Goal: Task Accomplishment & Management: Manage account settings

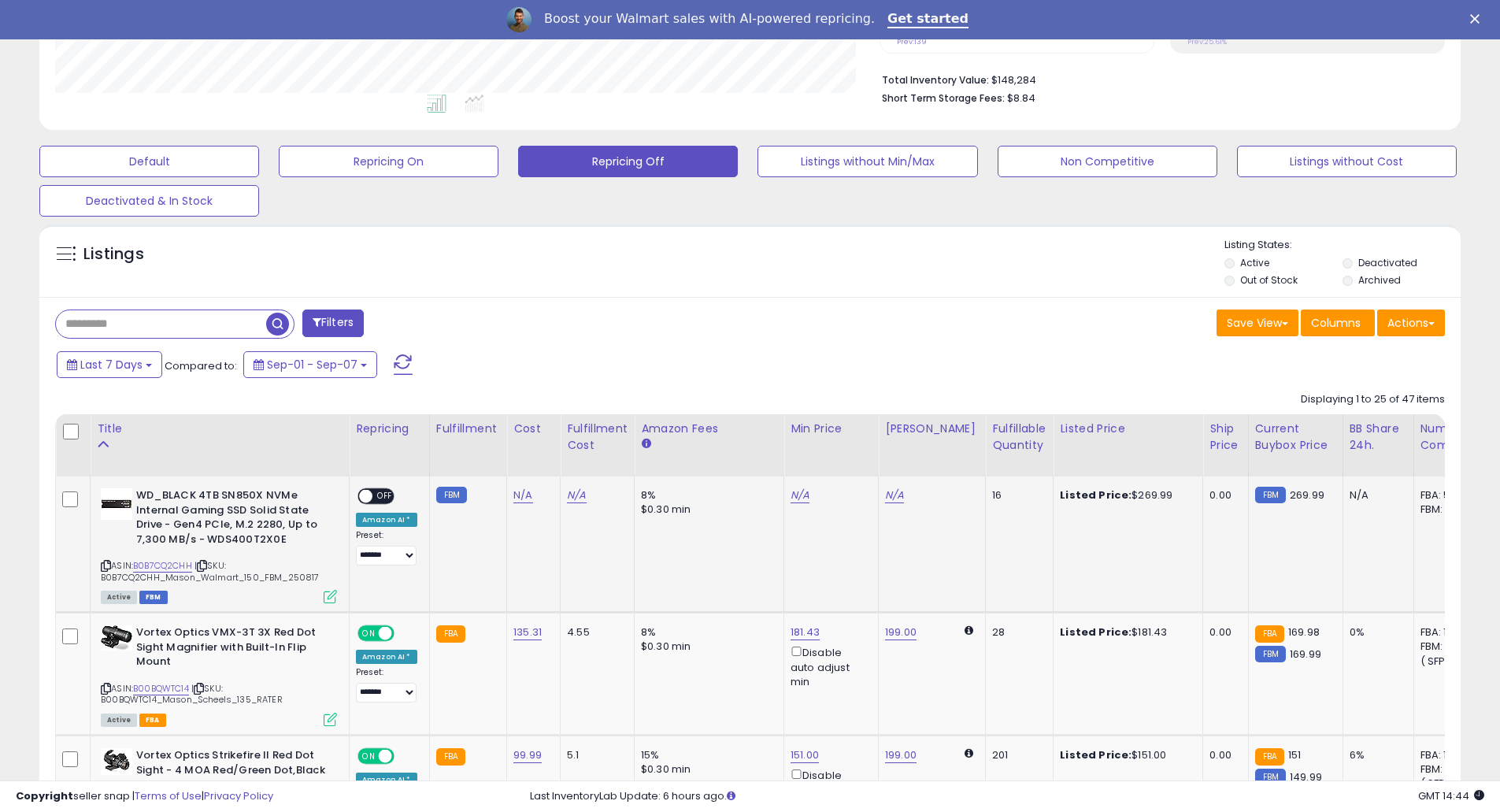
scroll to position [399, 0]
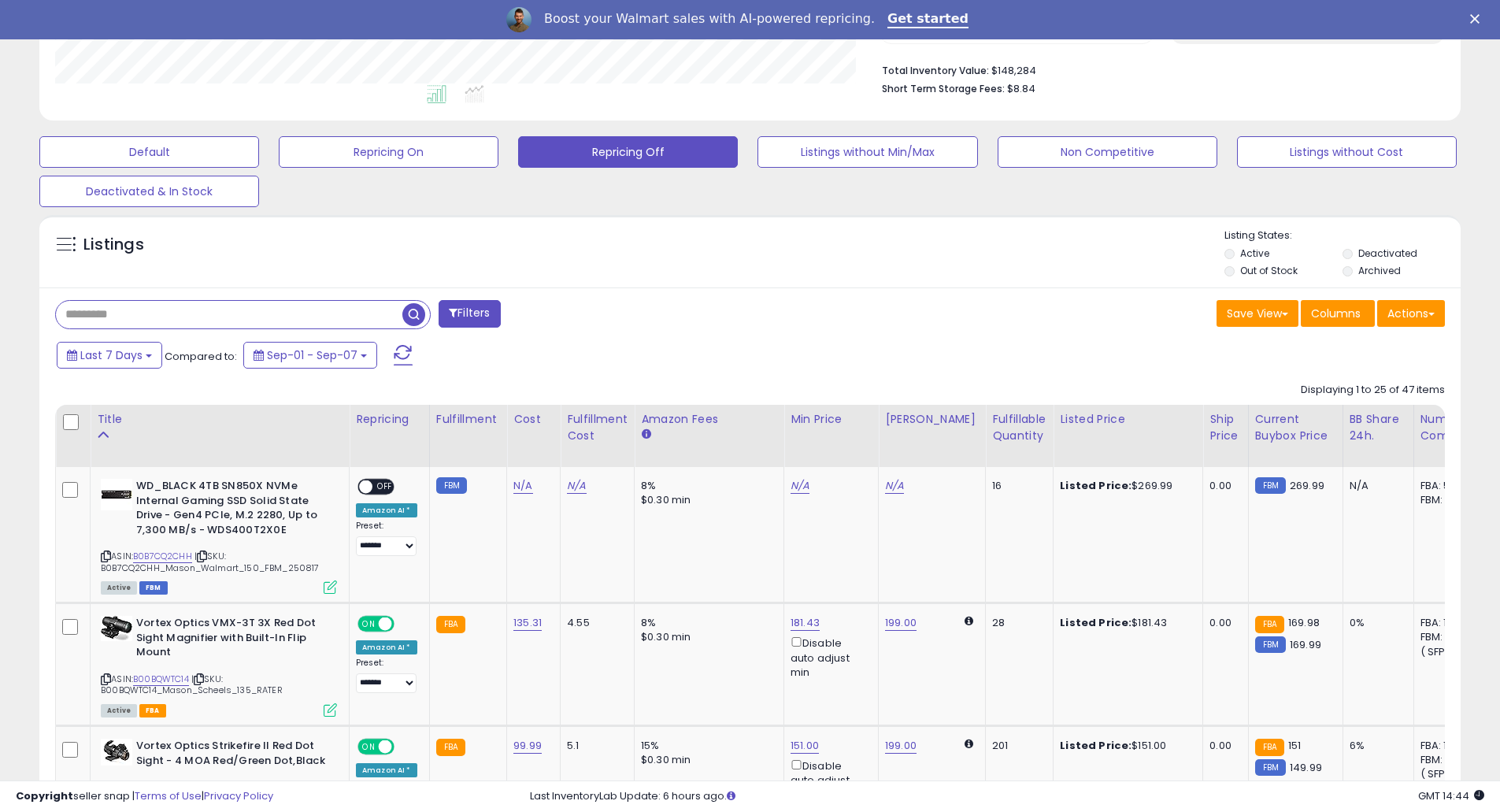
click at [150, 316] on input "text" at bounding box center [229, 314] width 347 height 28
type input "******"
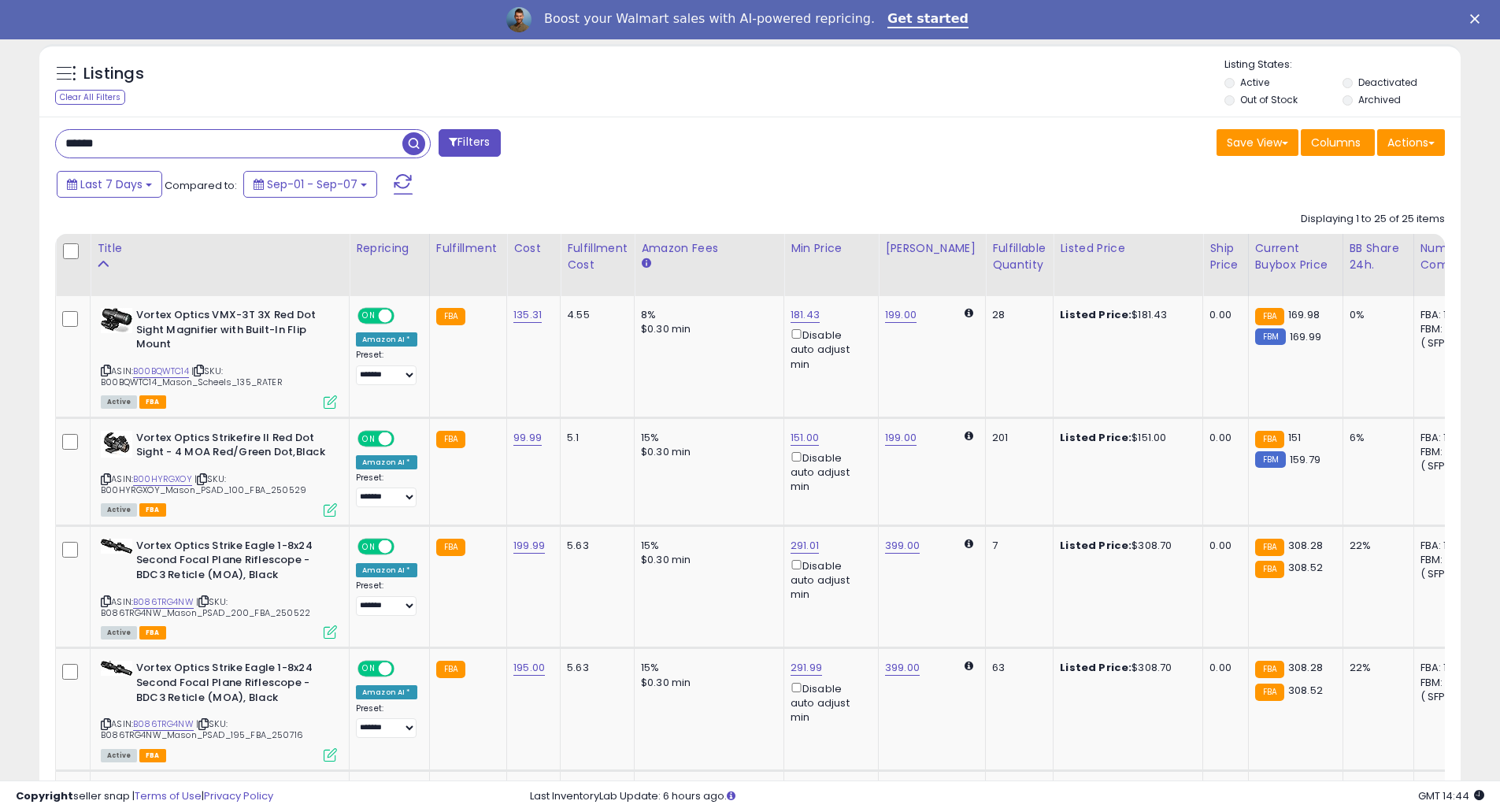
scroll to position [323, 824]
click at [810, 317] on link "181.43" at bounding box center [805, 315] width 29 height 16
drag, startPoint x: 753, startPoint y: 270, endPoint x: 635, endPoint y: 266, distance: 118.1
type input "***"
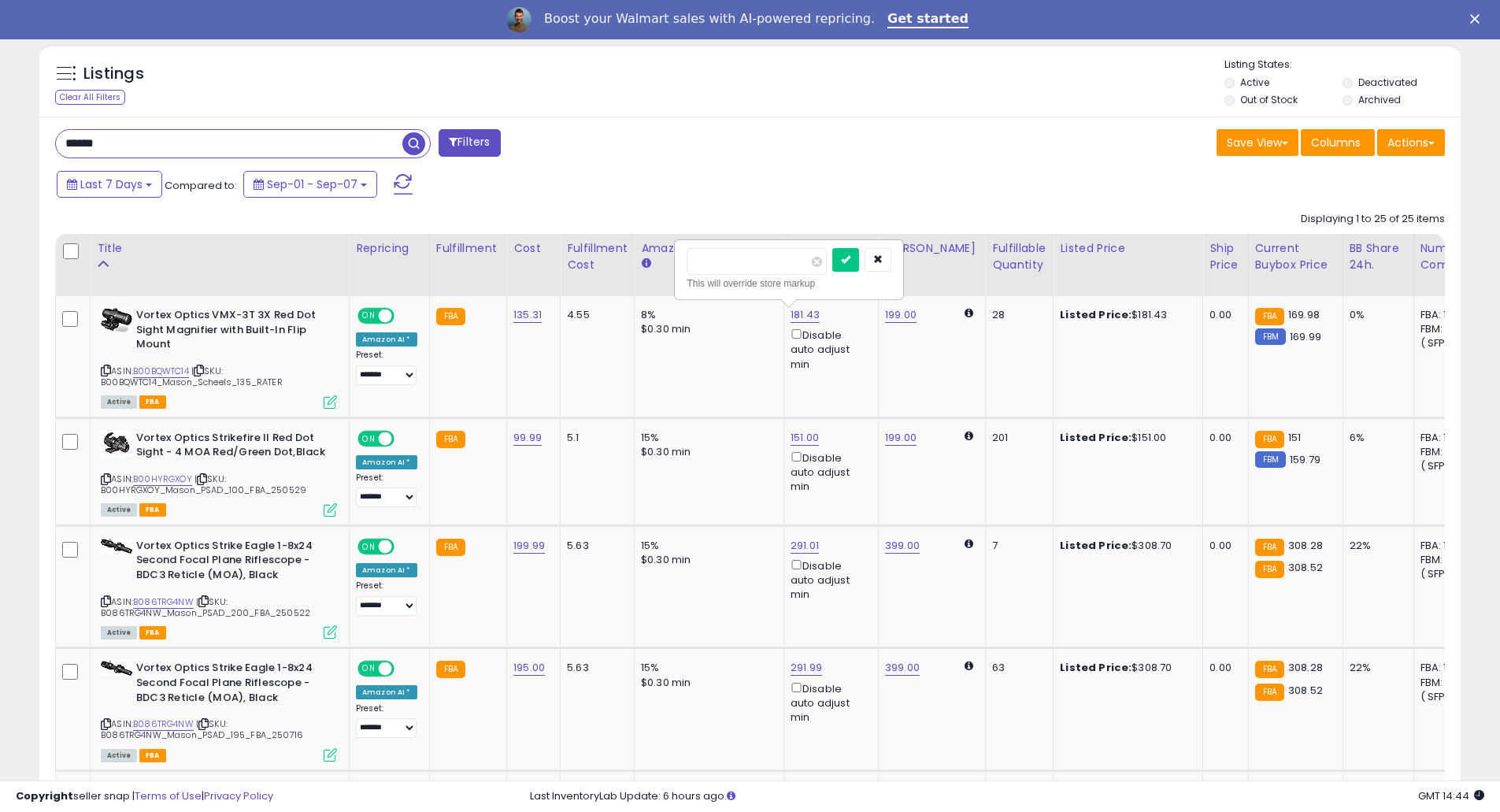
click button "submit" at bounding box center [845, 260] width 27 height 24
click at [795, 425] on td "151.00 Disable auto adjust min" at bounding box center [831, 472] width 95 height 108
click at [802, 437] on link "151.00" at bounding box center [805, 437] width 29 height 16
drag, startPoint x: 761, startPoint y: 383, endPoint x: 666, endPoint y: 382, distance: 95.0
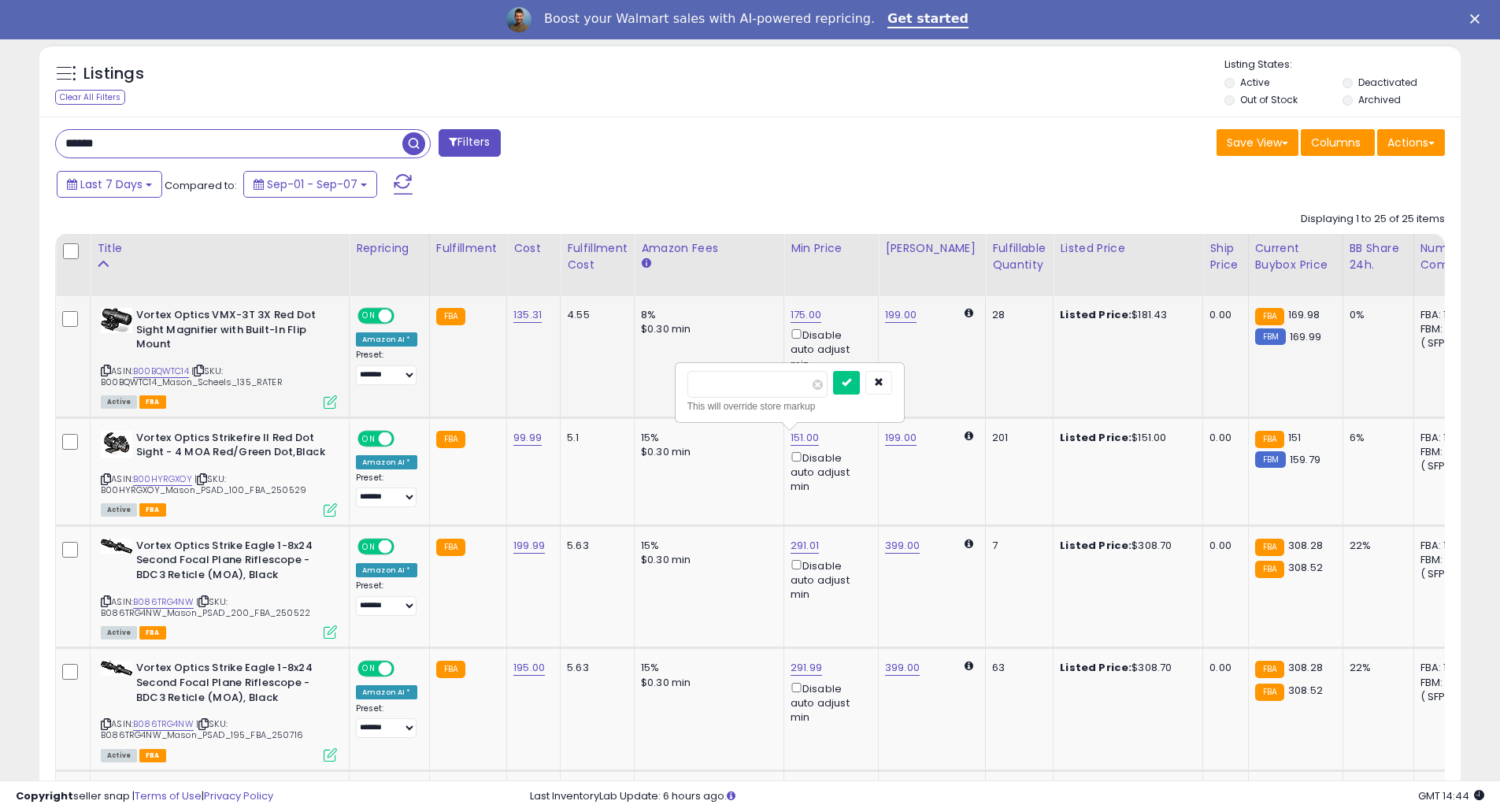
type input "***"
click button "submit" at bounding box center [846, 383] width 27 height 24
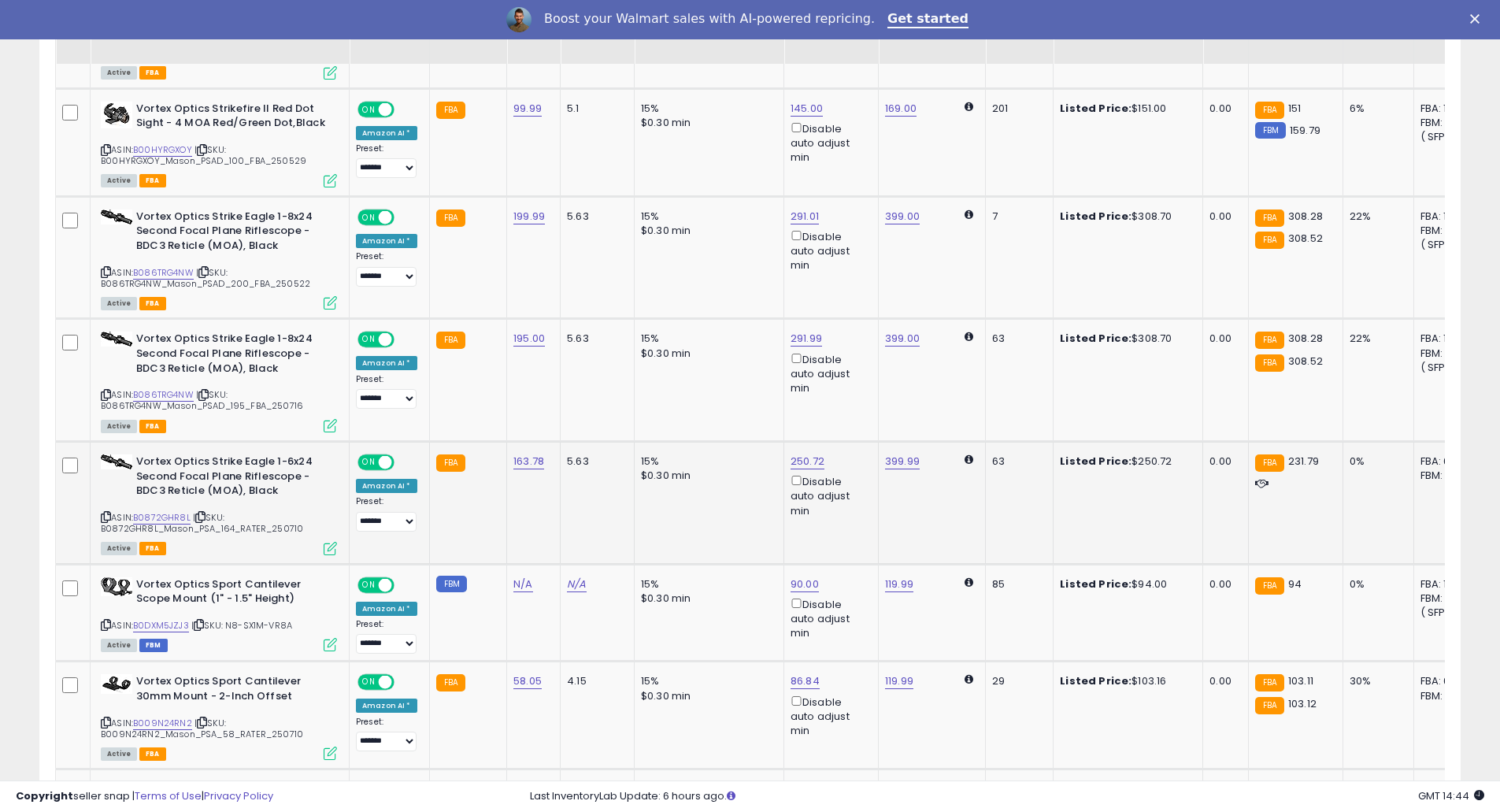
scroll to position [901, 0]
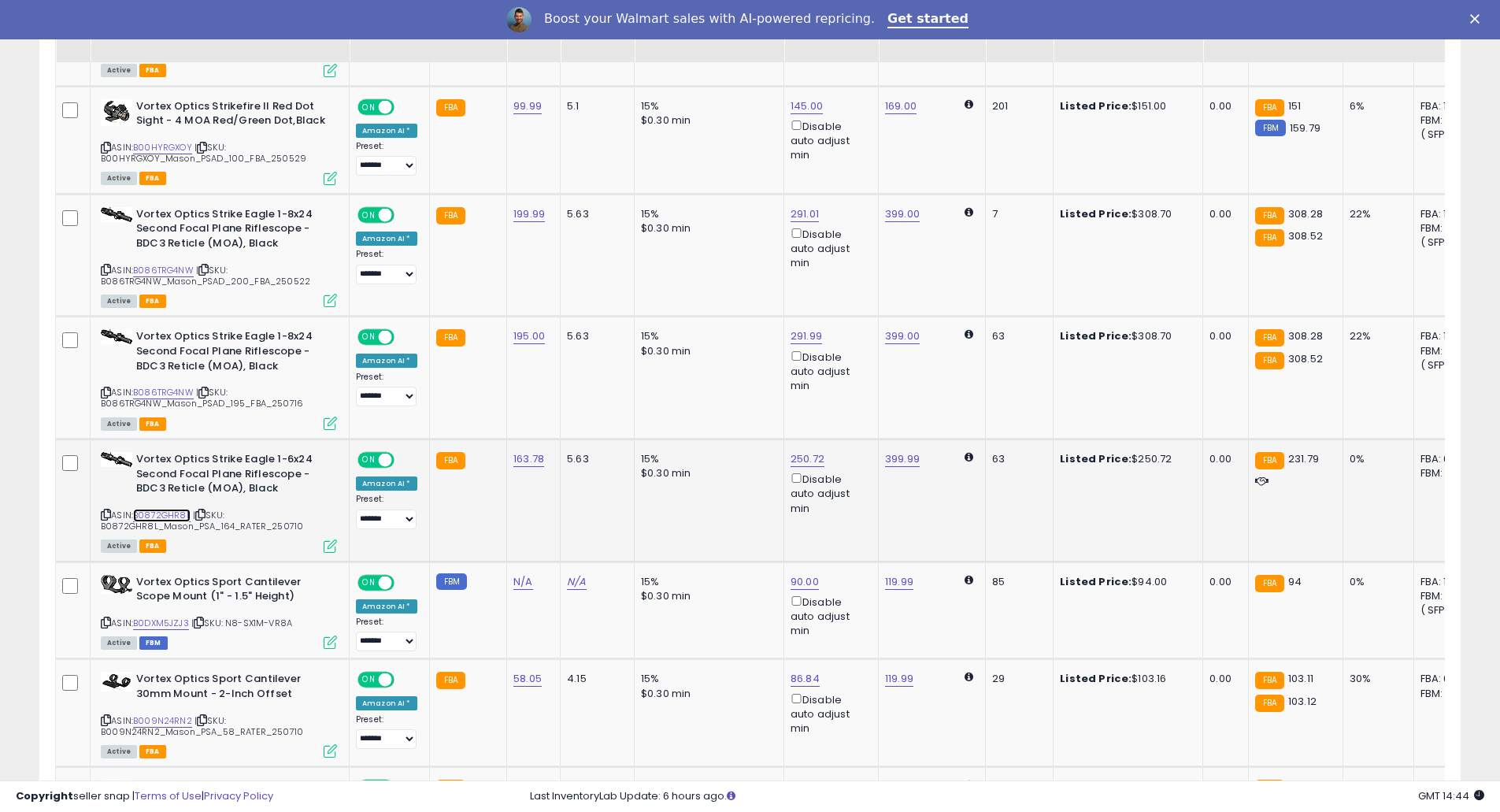
click at [173, 519] on link "B0872GHR8L" at bounding box center [161, 515] width 57 height 14
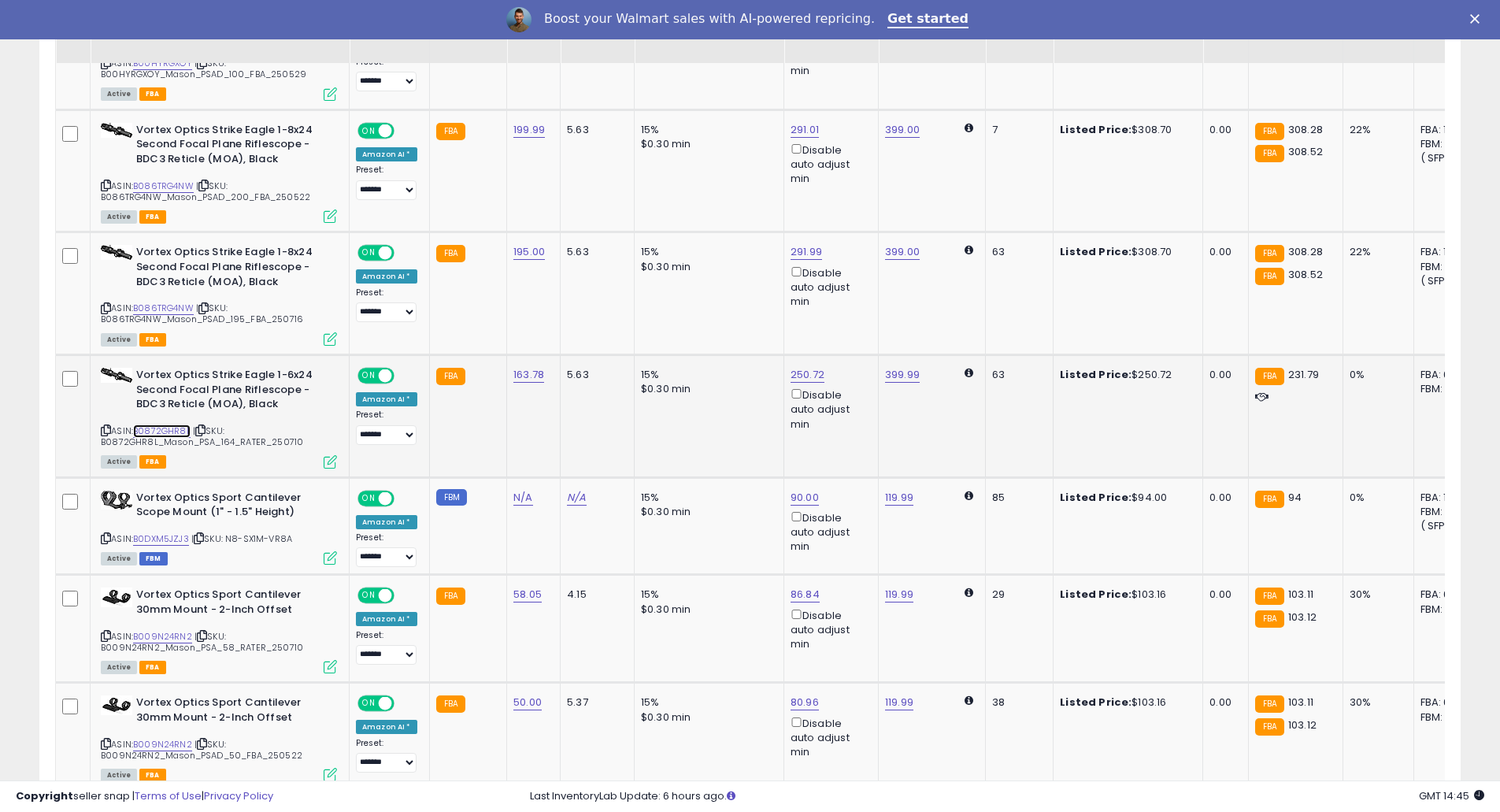
scroll to position [987, 0]
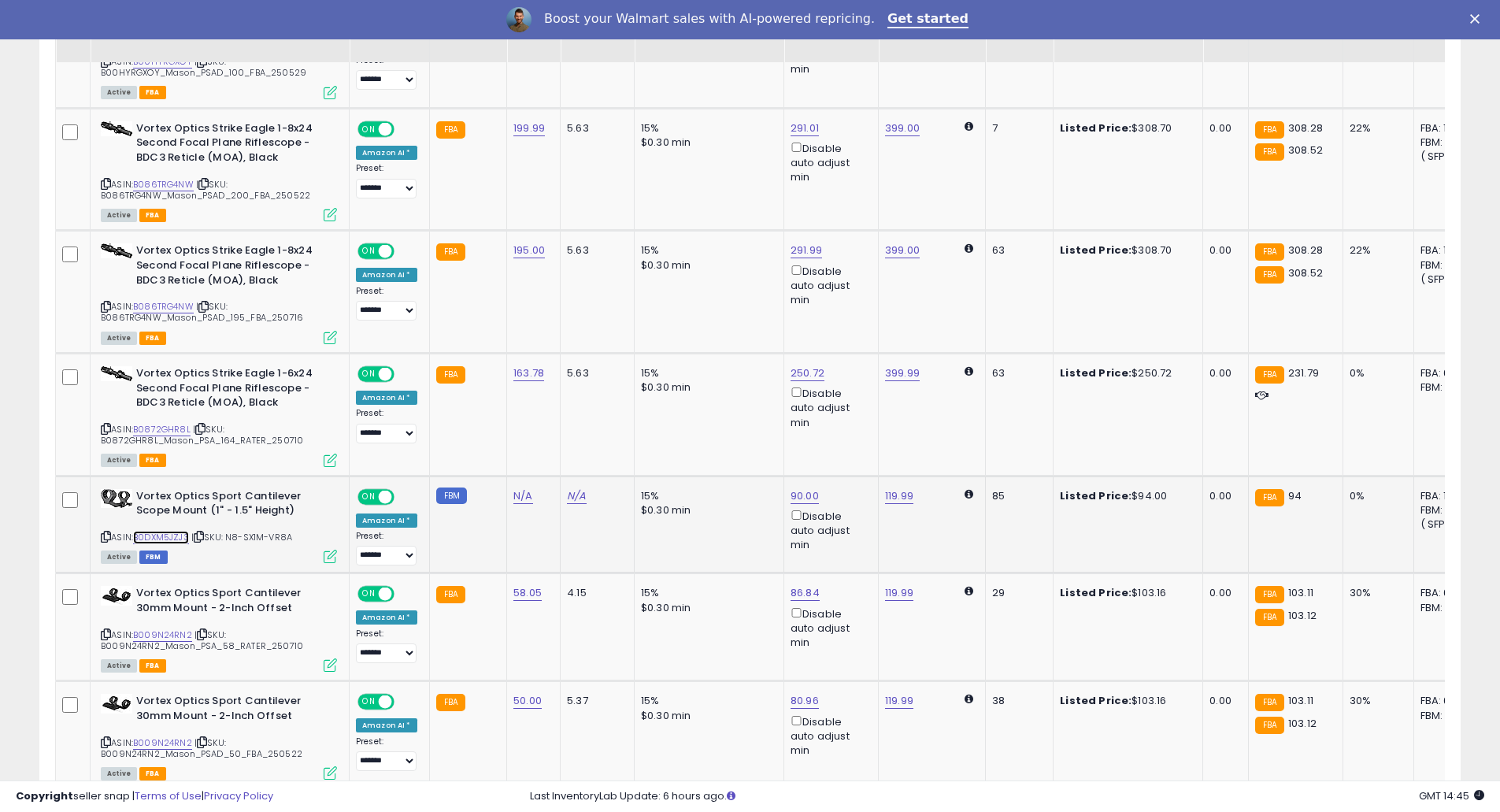
click at [170, 539] on link "B0DXM5JZJ3" at bounding box center [161, 537] width 56 height 14
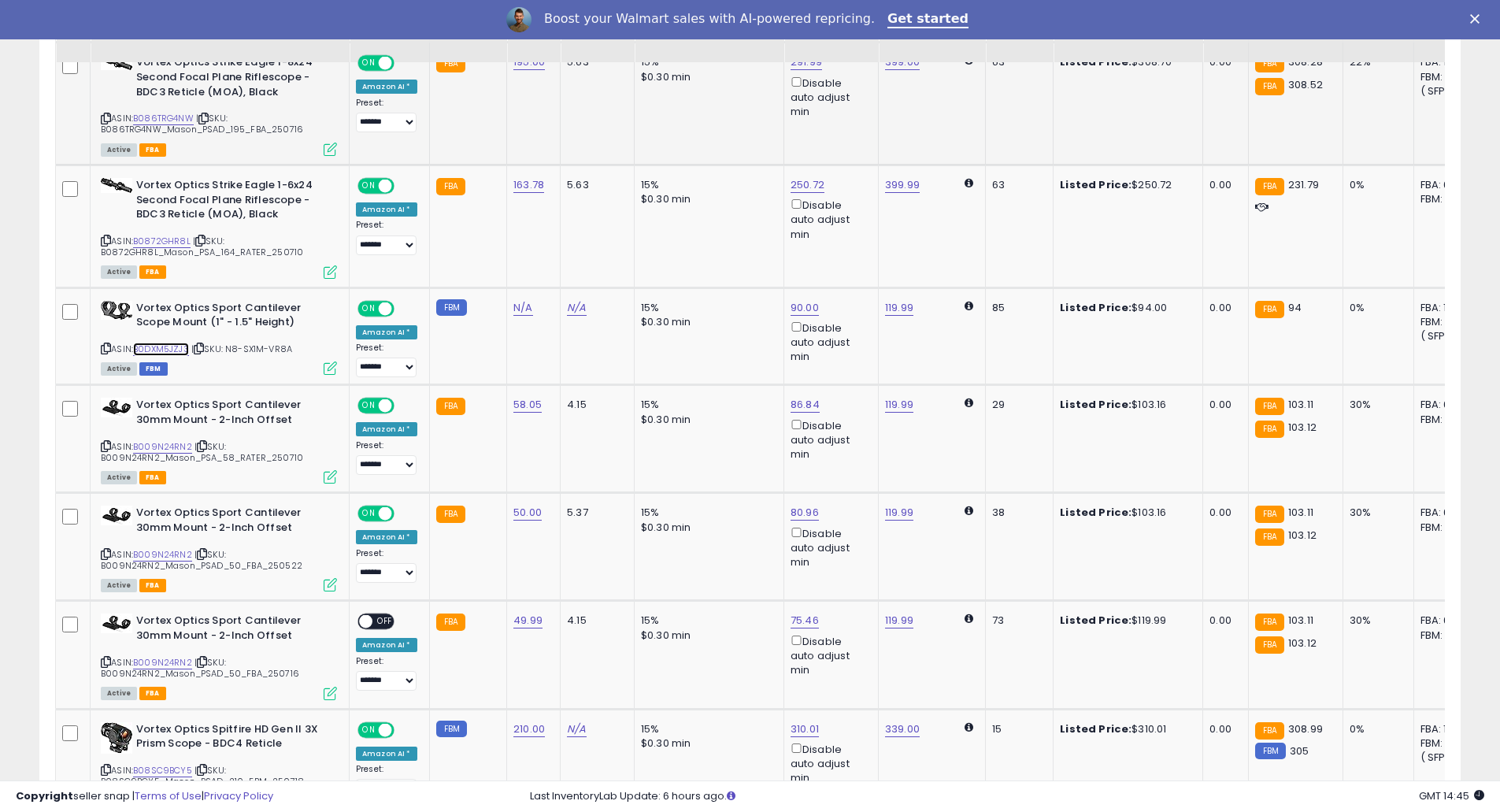
scroll to position [1176, 0]
click at [177, 444] on link "B009N24RN2" at bounding box center [162, 445] width 59 height 14
click at [381, 619] on span "OFF" at bounding box center [385, 620] width 25 height 14
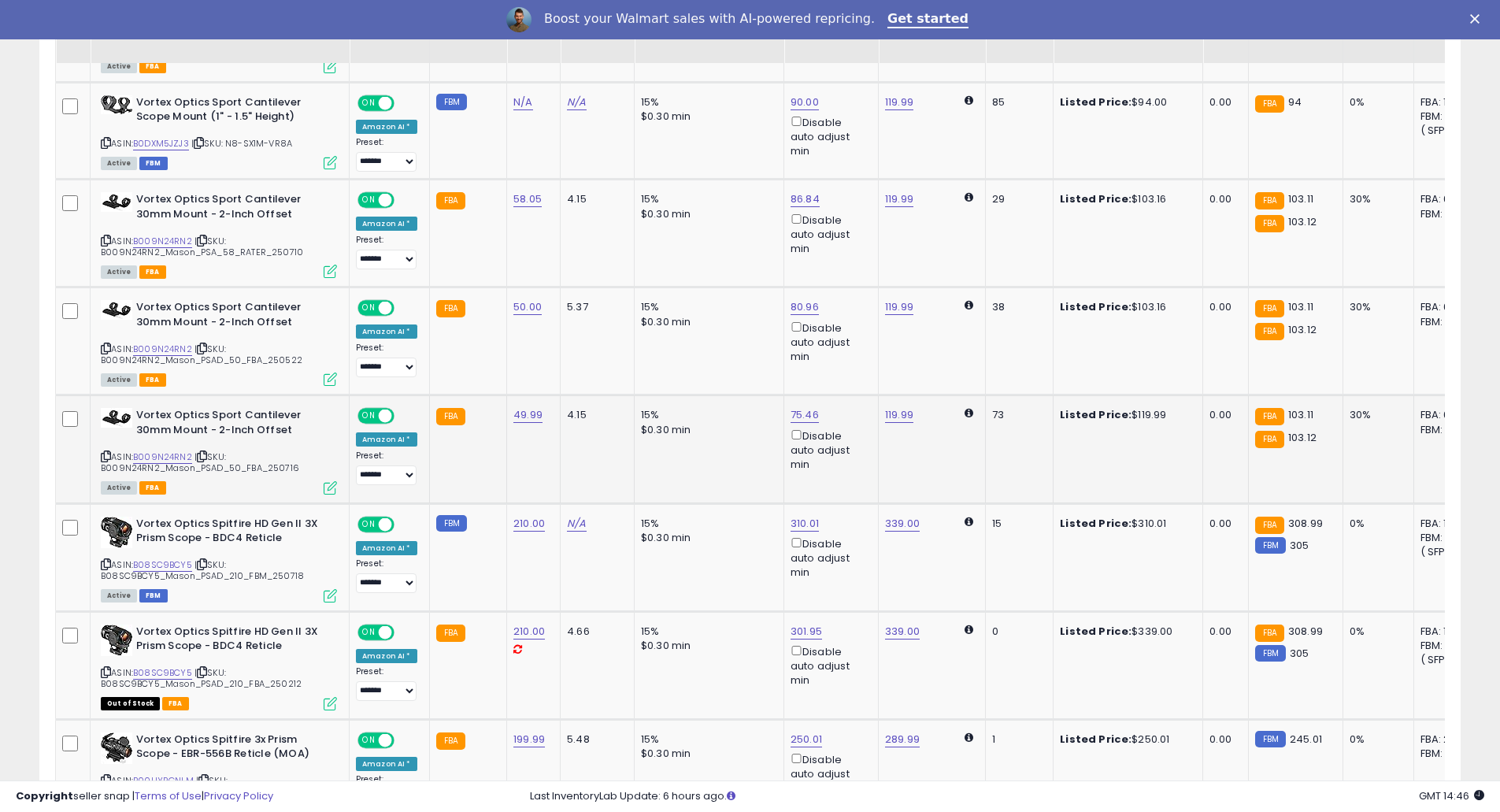
scroll to position [1381, 0]
click at [168, 559] on link "B08SC9BCY5" at bounding box center [162, 564] width 59 height 14
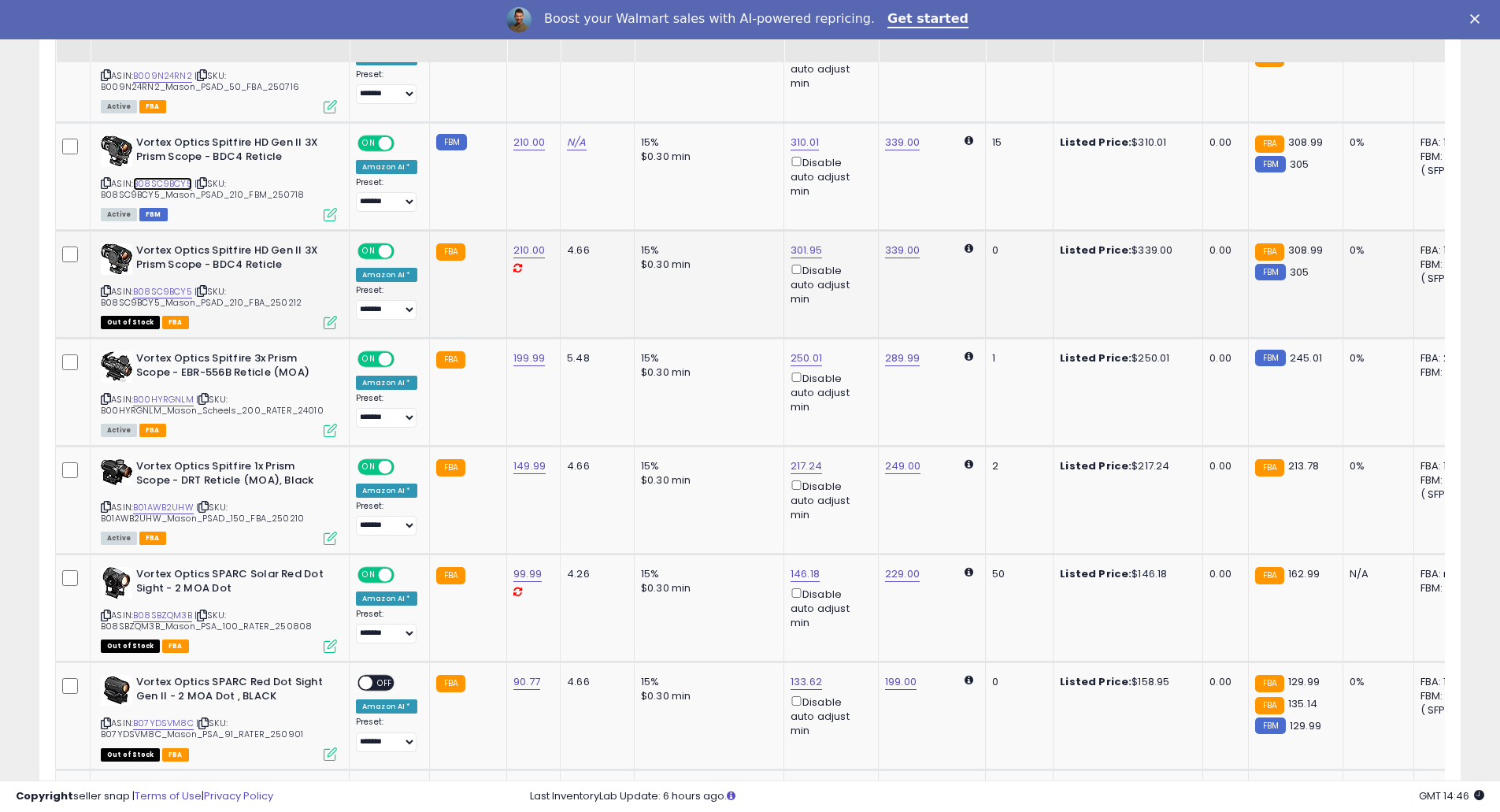
scroll to position [1762, 0]
click at [818, 569] on div "146.18 Disable auto adjust min" at bounding box center [828, 598] width 76 height 64
click at [803, 571] on link "146.18" at bounding box center [805, 573] width 29 height 16
drag, startPoint x: 781, startPoint y: 513, endPoint x: 622, endPoint y: 496, distance: 159.9
click at [622, 496] on tbody "**********" at bounding box center [1203, 506] width 2294 height 2804
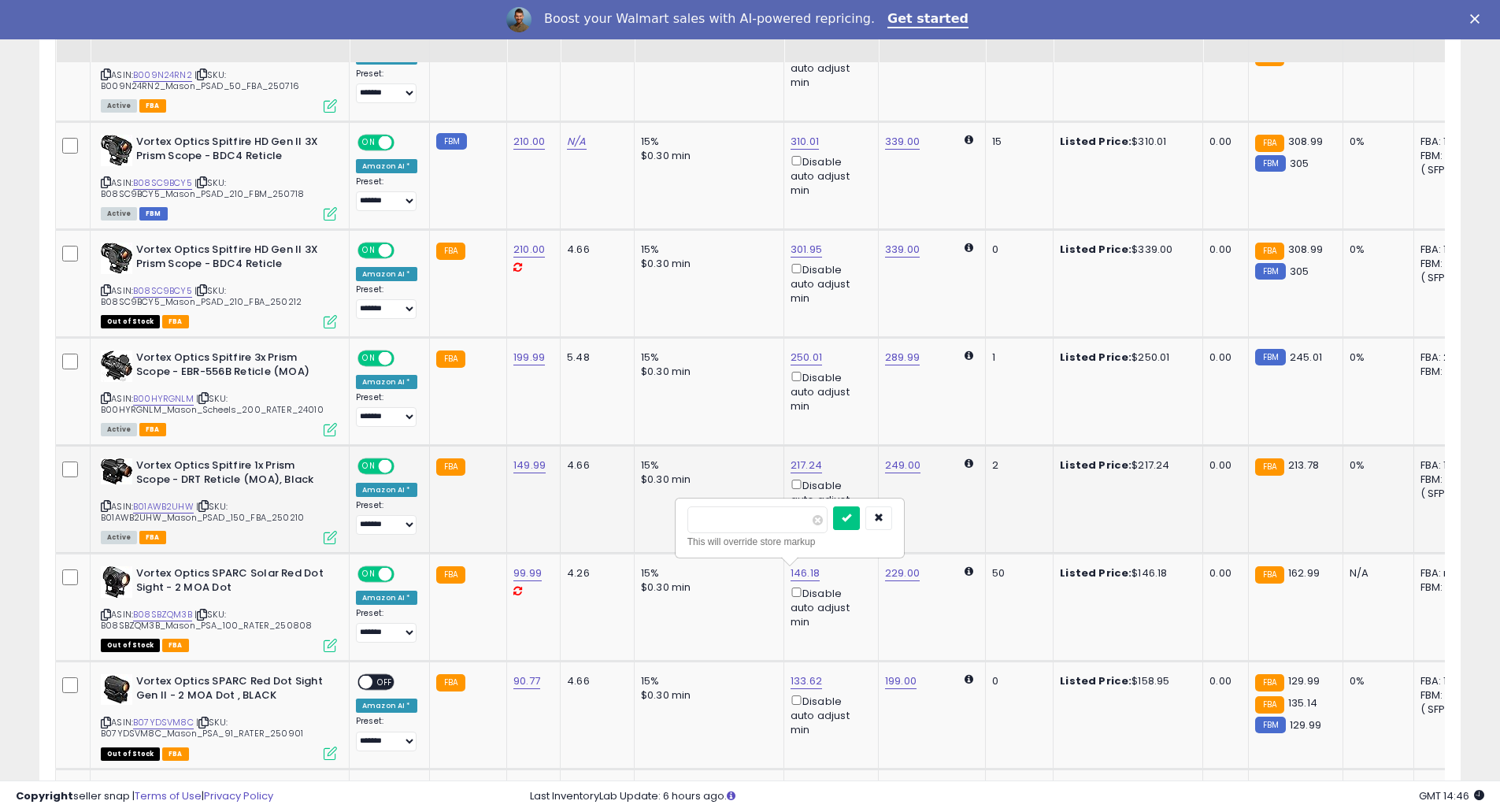
type input "***"
click button "submit" at bounding box center [846, 518] width 27 height 24
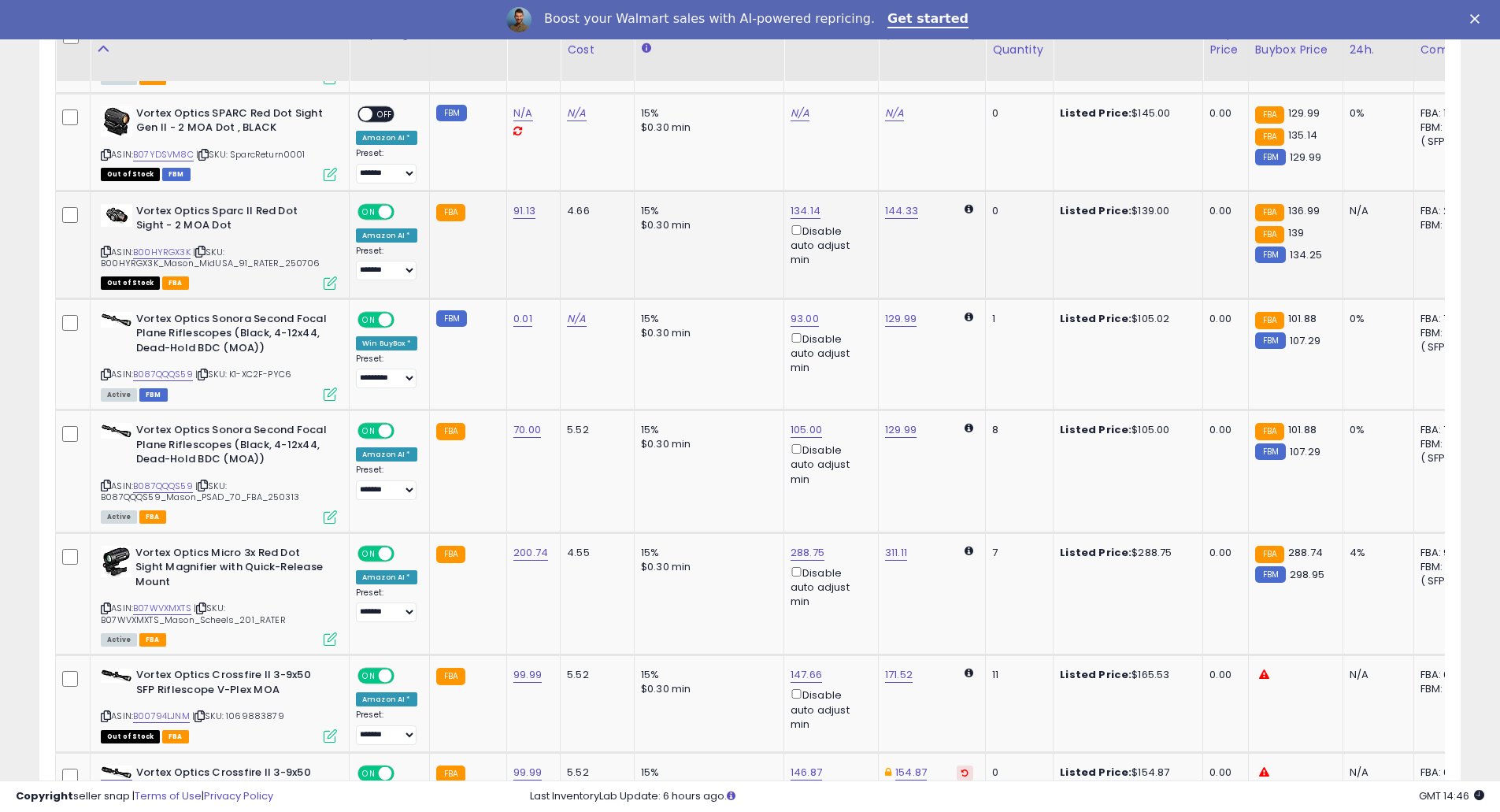
scroll to position [2566, 0]
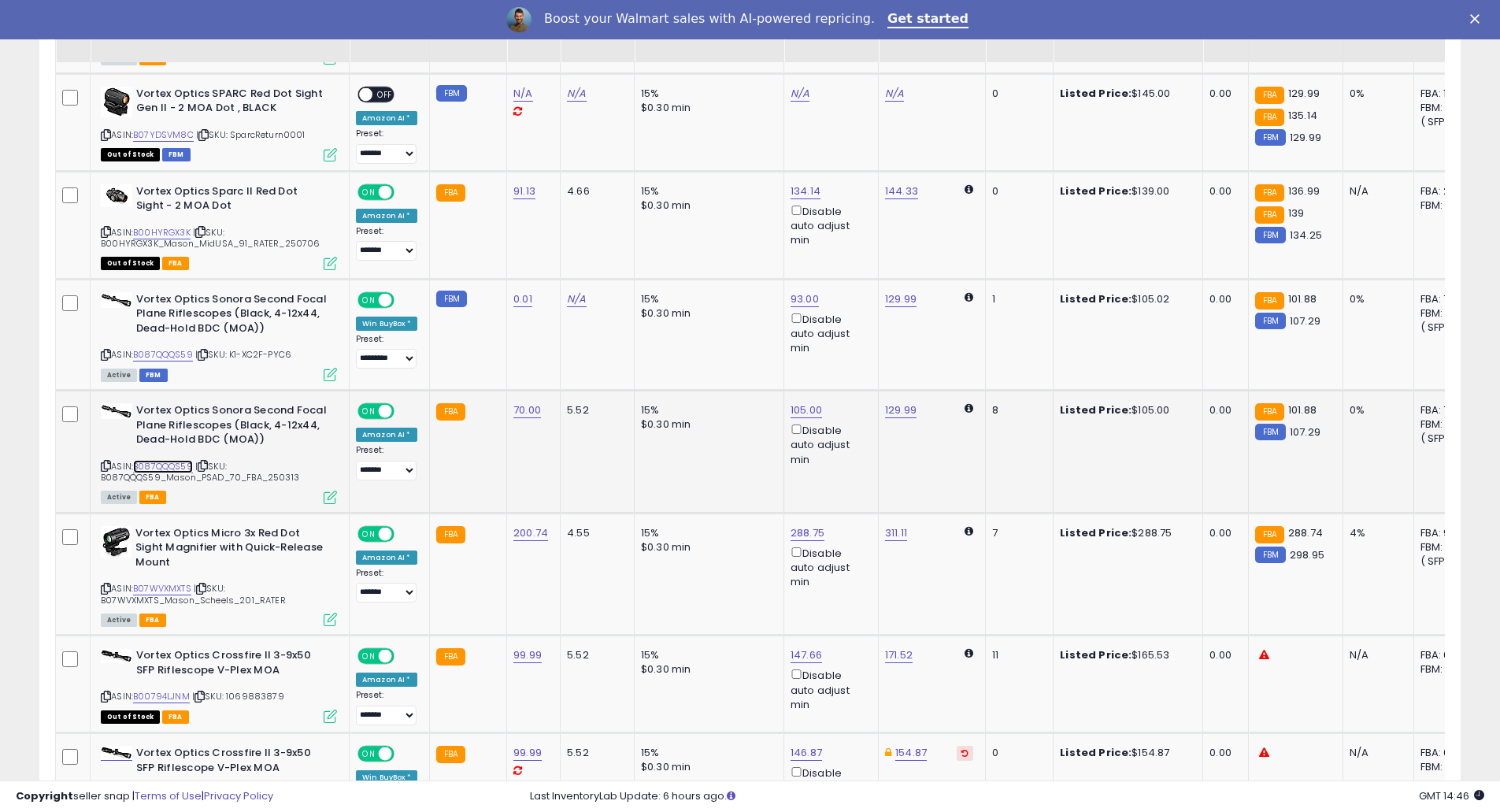
click at [180, 467] on link "B087QQQS59" at bounding box center [162, 466] width 60 height 14
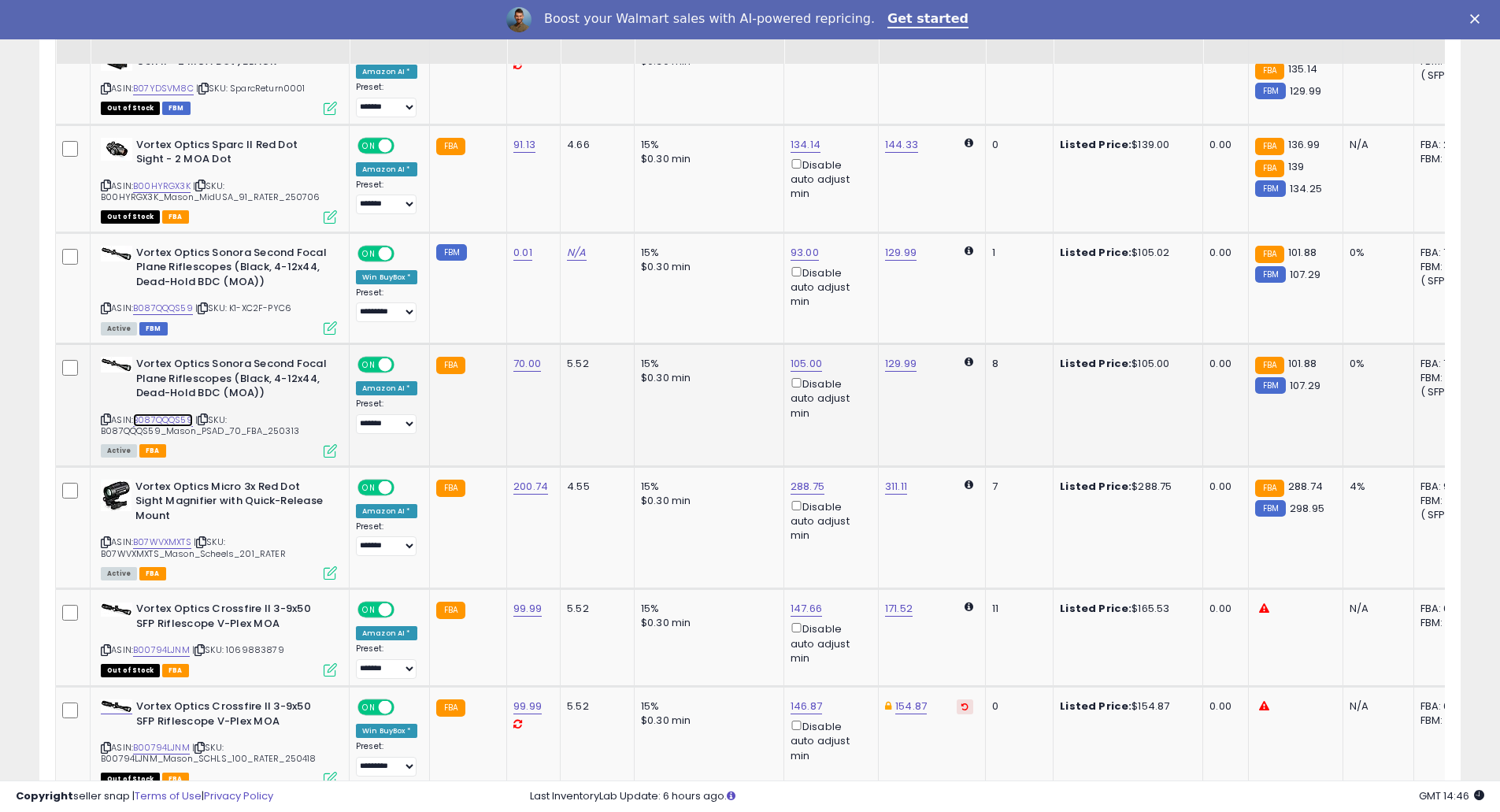
scroll to position [2614, 0]
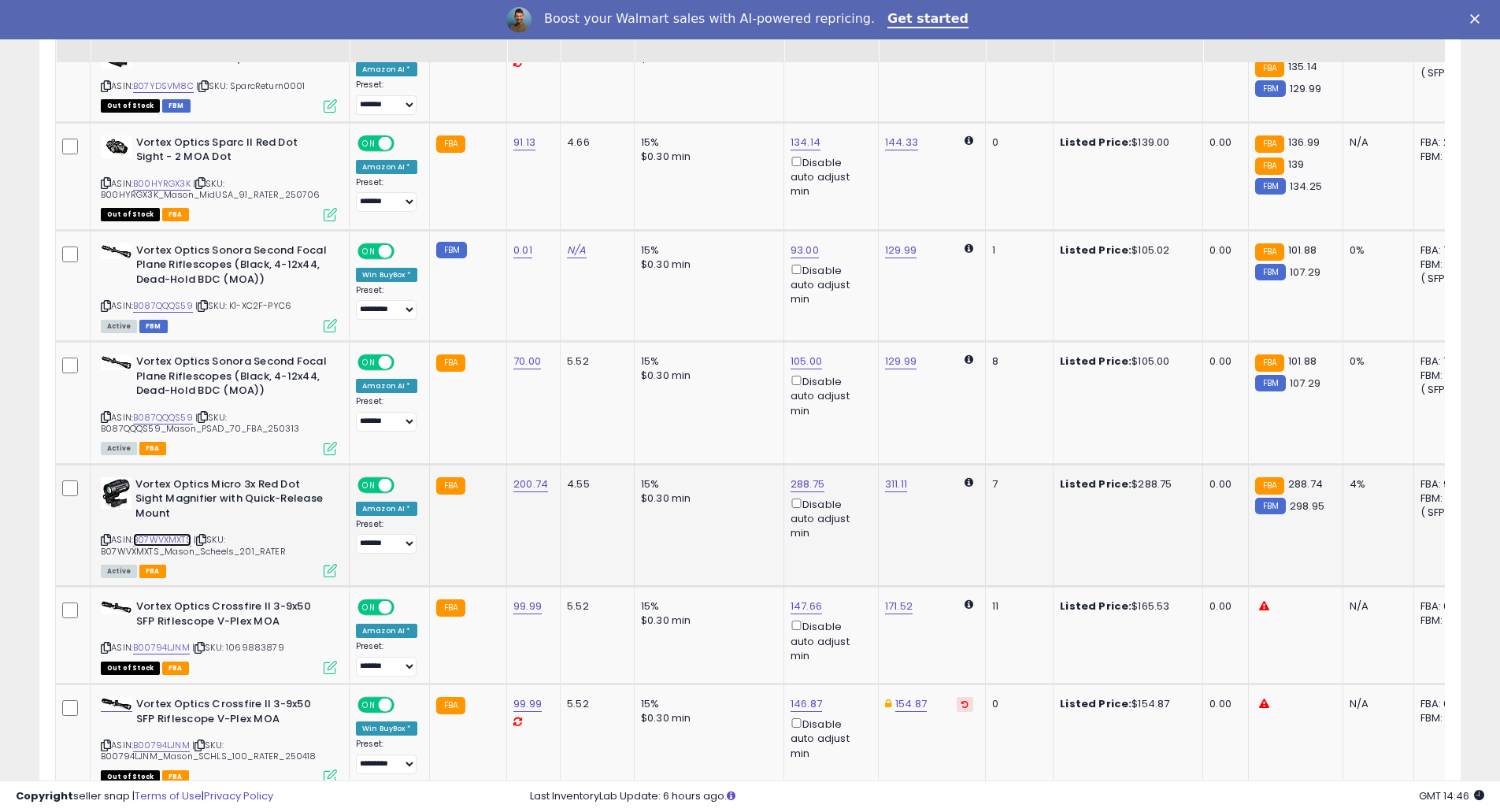
click at [180, 536] on link "B07WVXMXTS" at bounding box center [161, 539] width 58 height 14
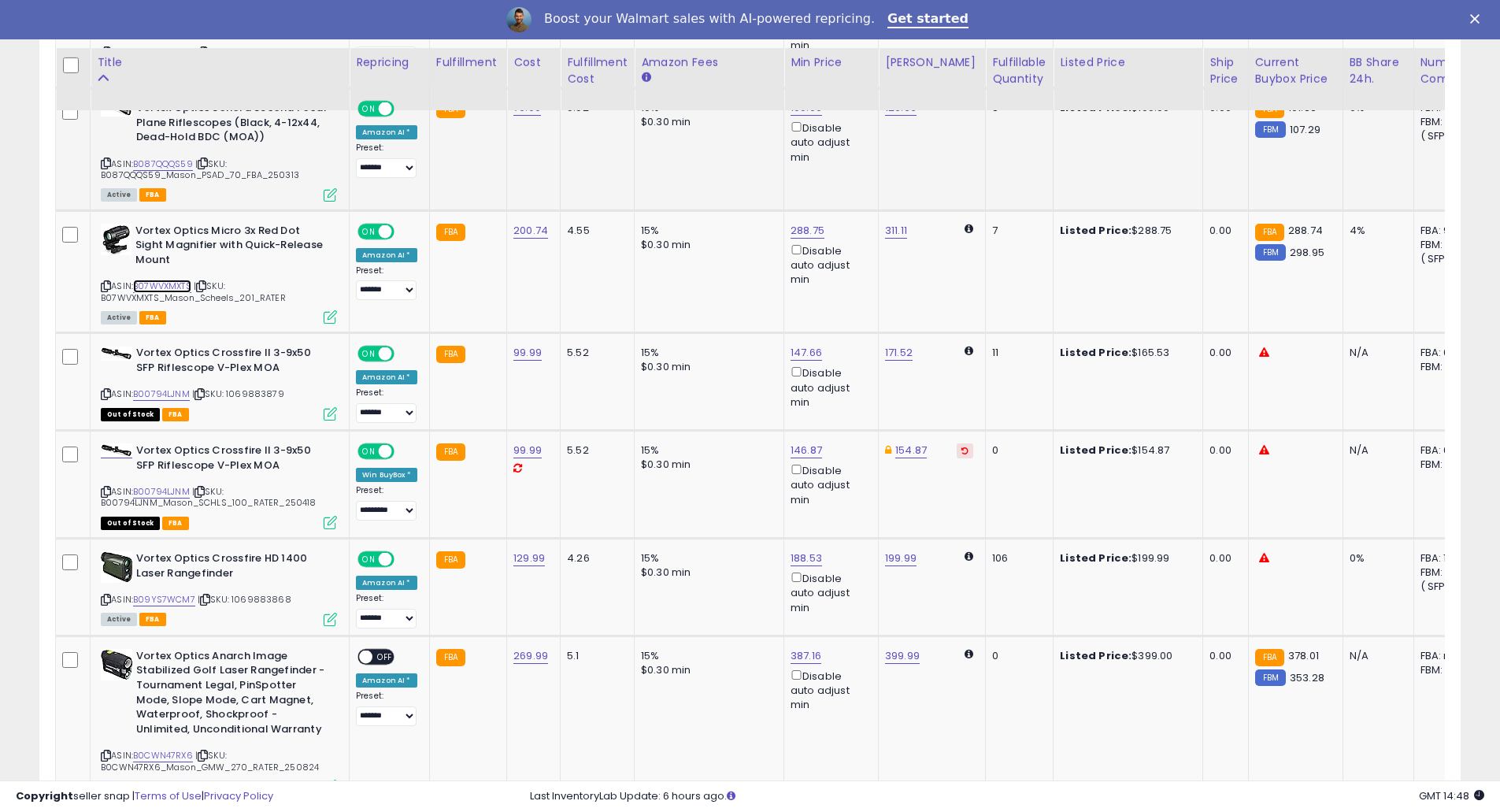
scroll to position [2993, 0]
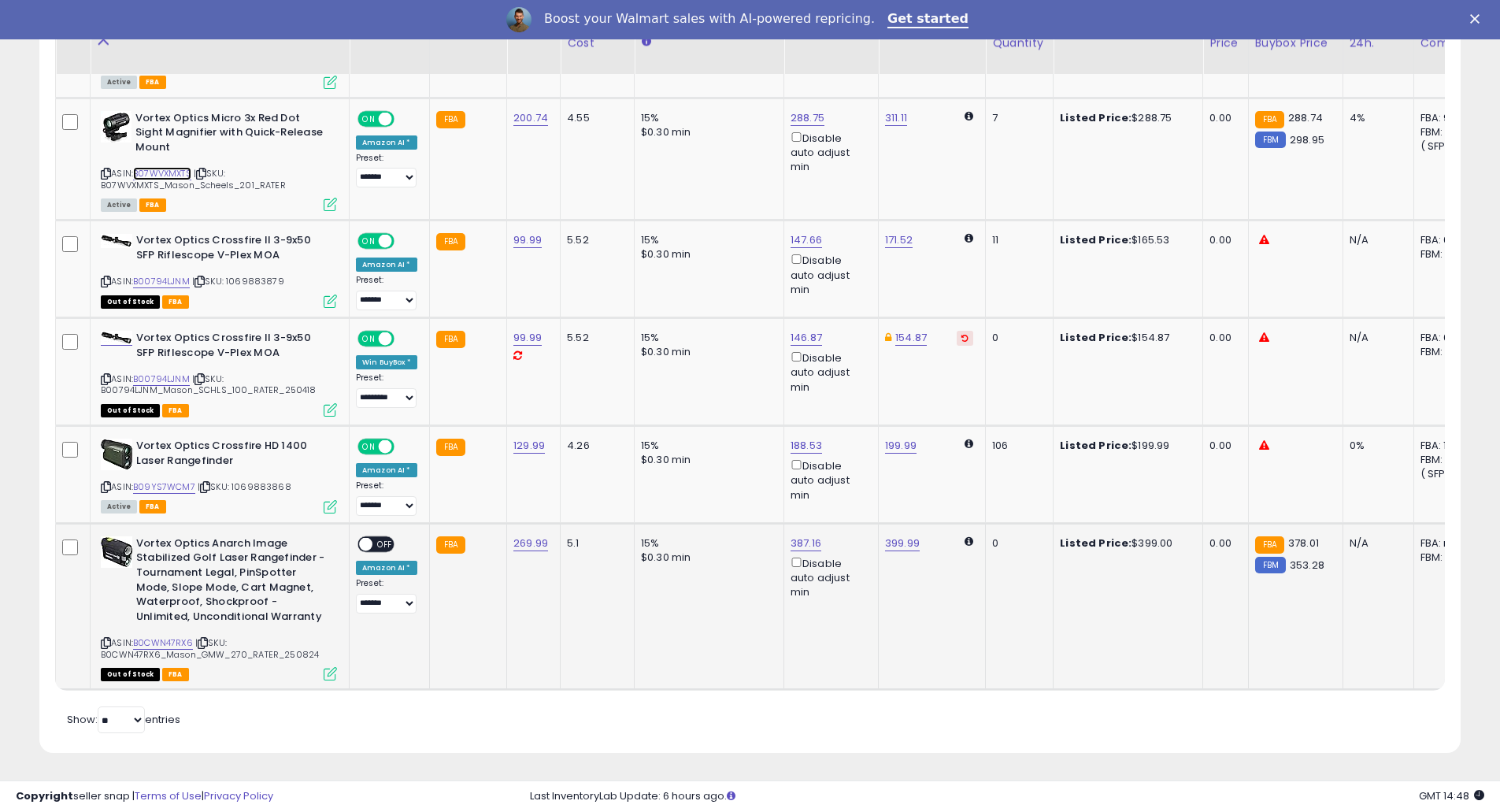
click at [367, 537] on span at bounding box center [365, 543] width 14 height 14
click at [366, 537] on span at bounding box center [365, 543] width 14 height 14
click at [383, 537] on span "OFF" at bounding box center [385, 543] width 25 height 14
click at [183, 636] on link "B0CWN47RX6" at bounding box center [162, 643] width 60 height 14
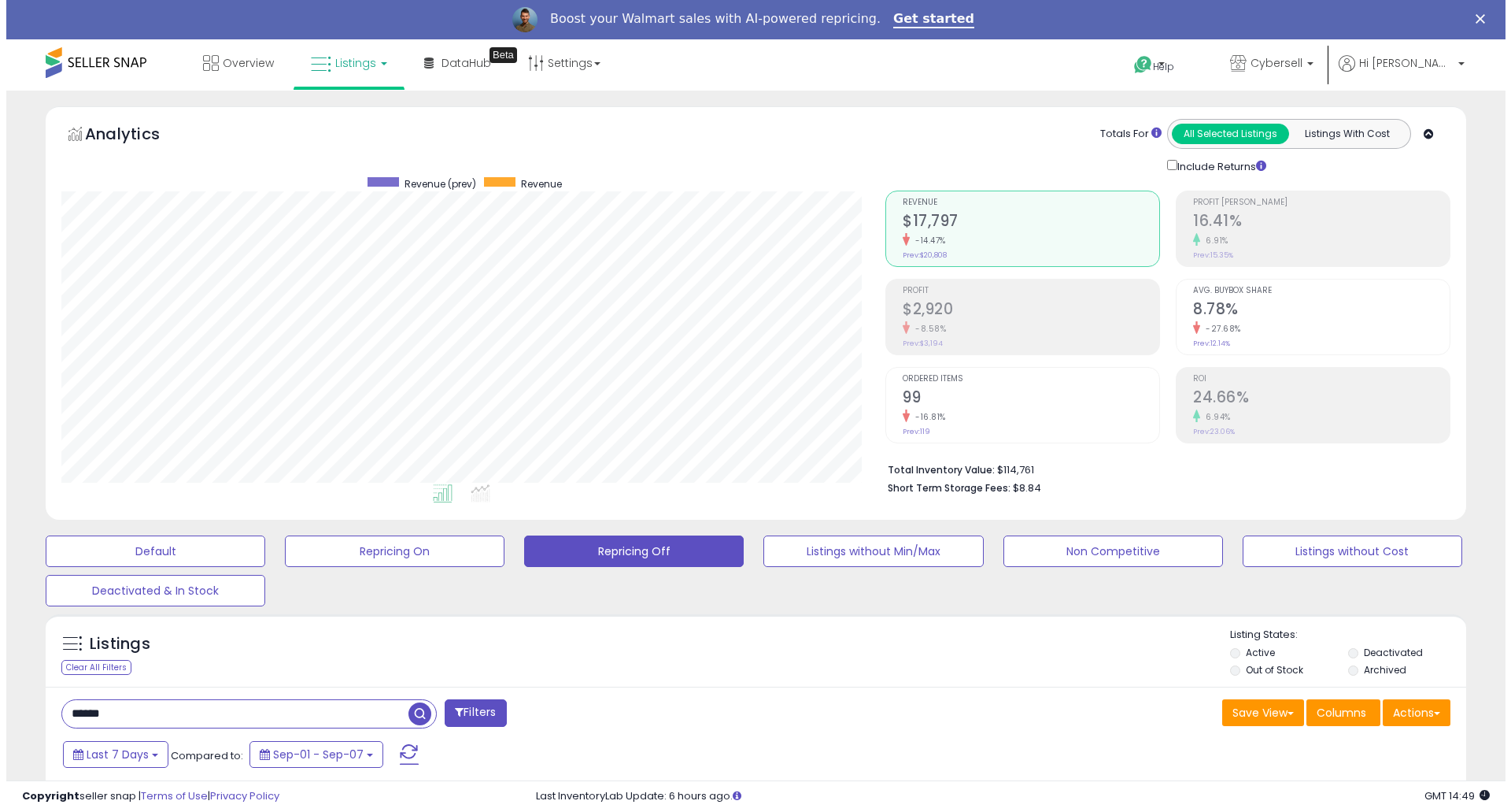
scroll to position [164, 0]
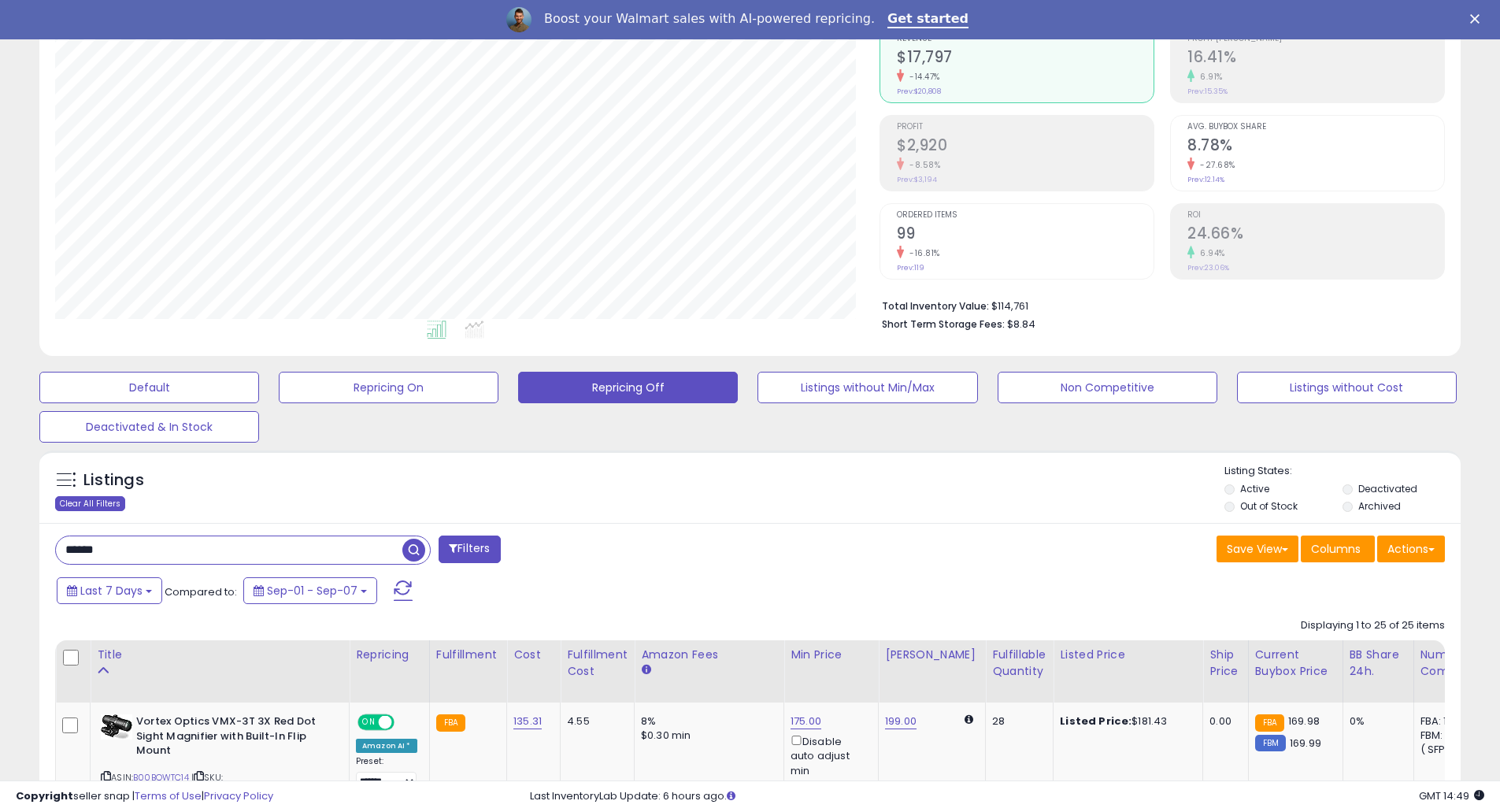
click at [87, 503] on div "Clear All Filters" at bounding box center [90, 503] width 70 height 15
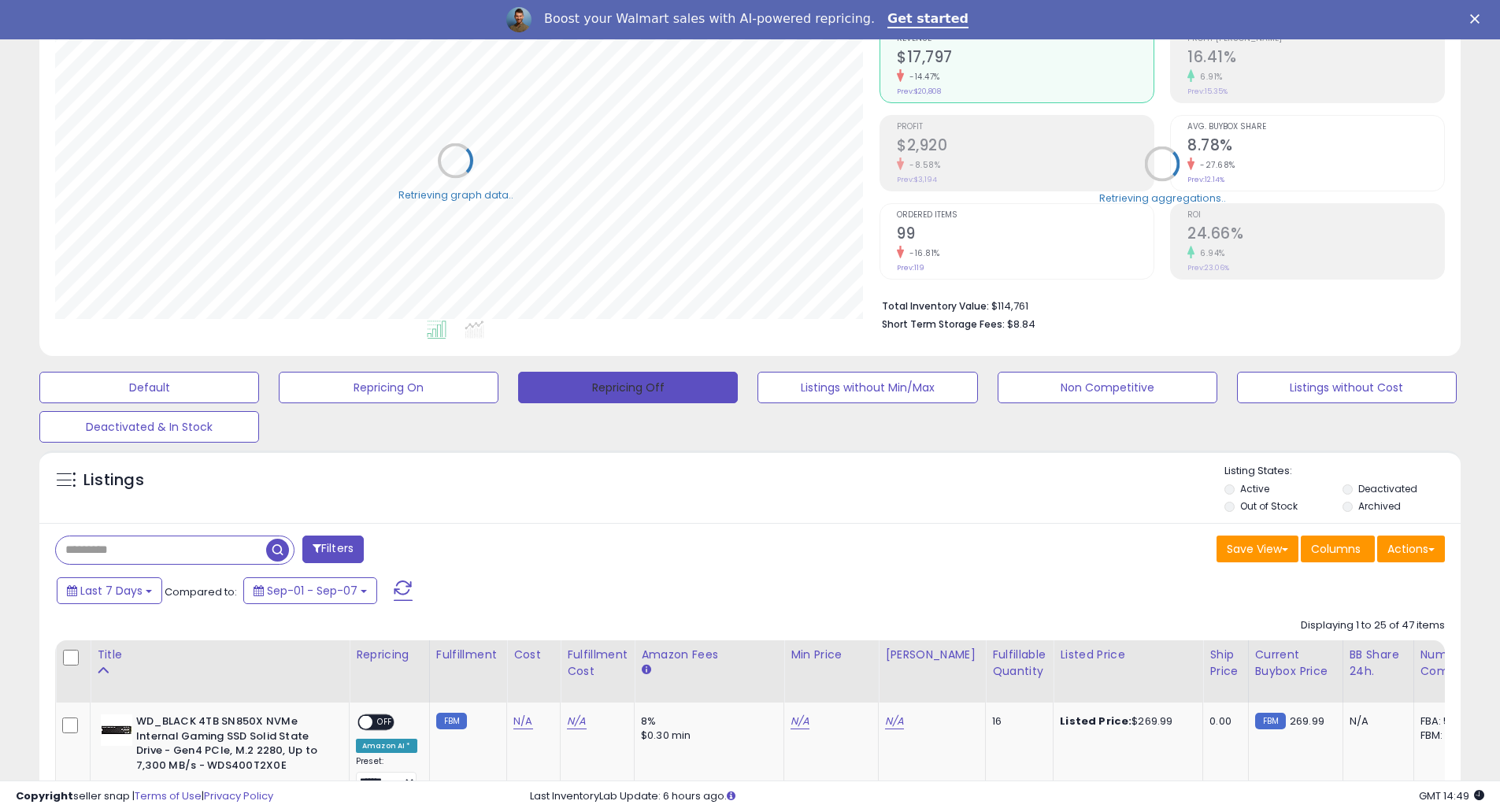
scroll to position [323, 824]
click at [623, 378] on button "Repricing Off" at bounding box center [628, 387] width 220 height 32
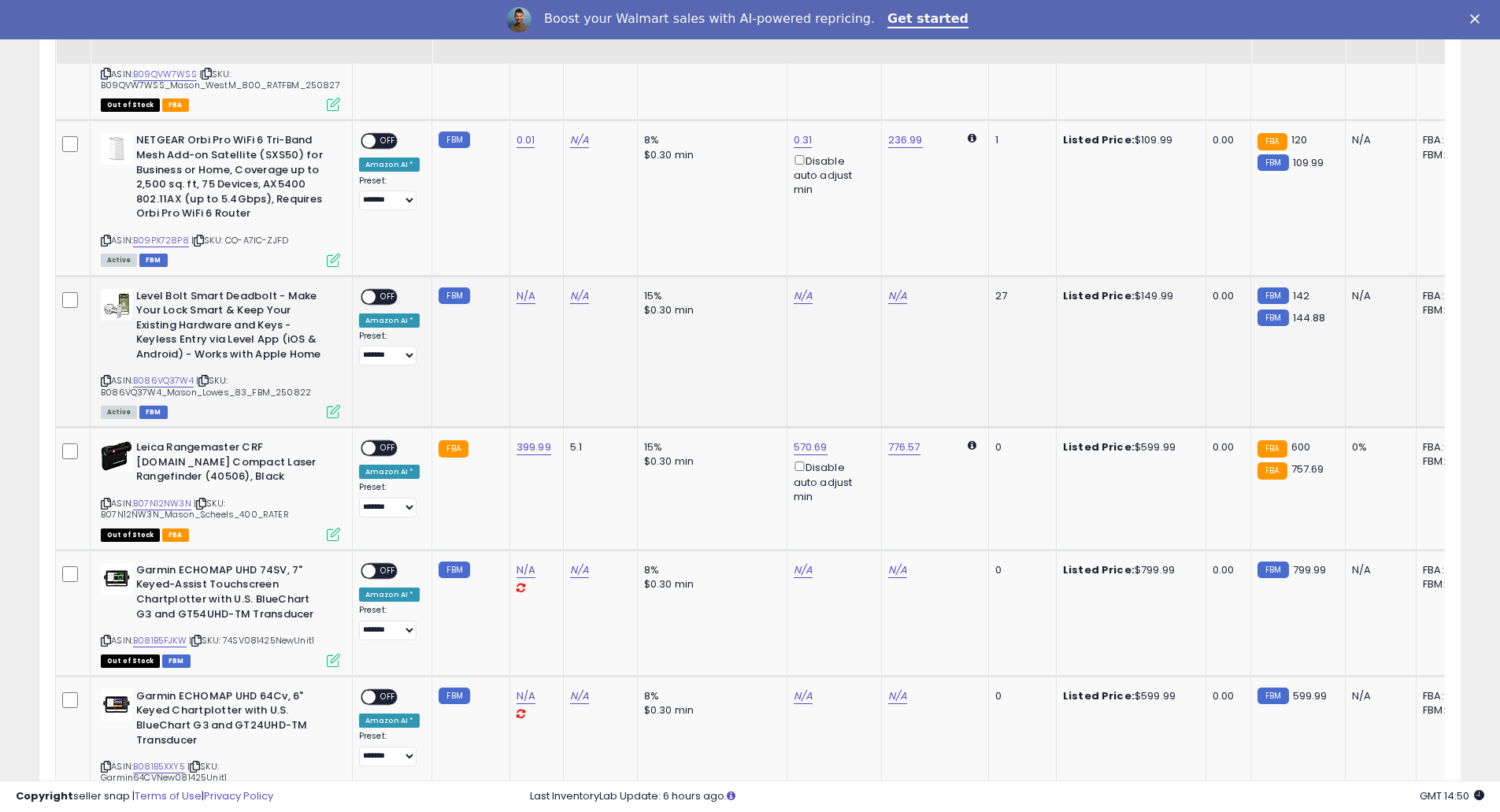
scroll to position [1544, 0]
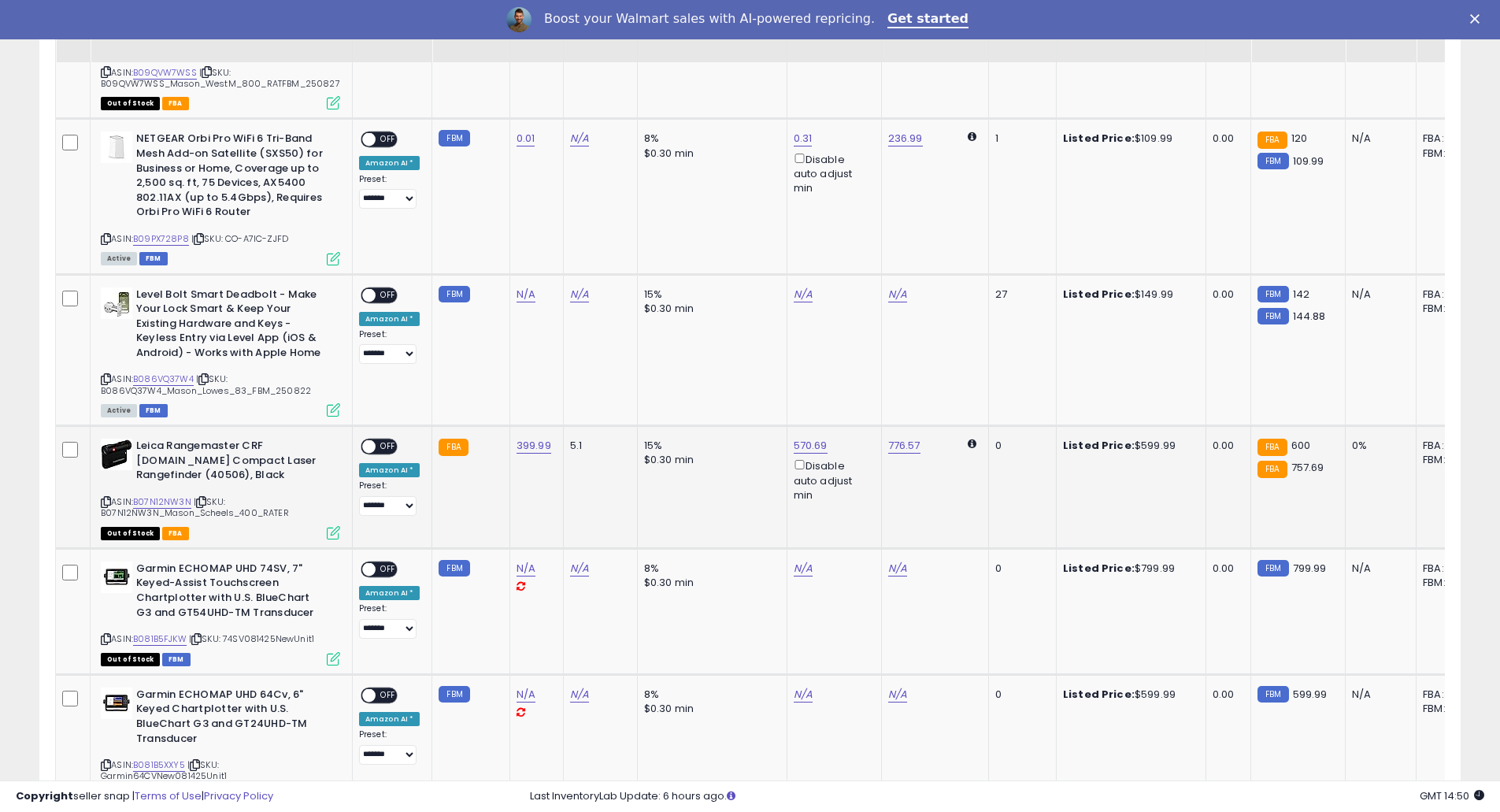
click at [367, 440] on span at bounding box center [368, 446] width 14 height 14
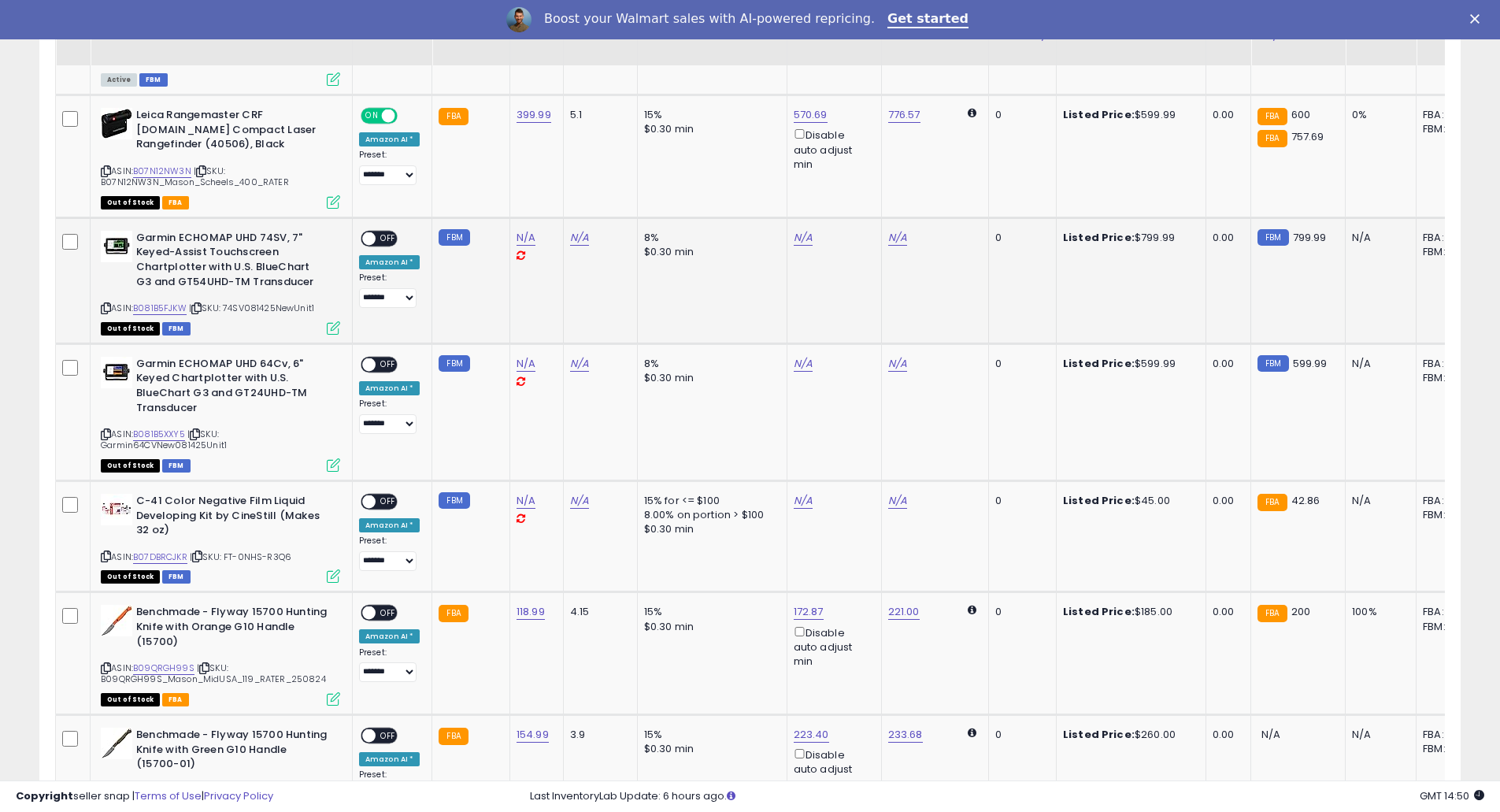
scroll to position [1895, 0]
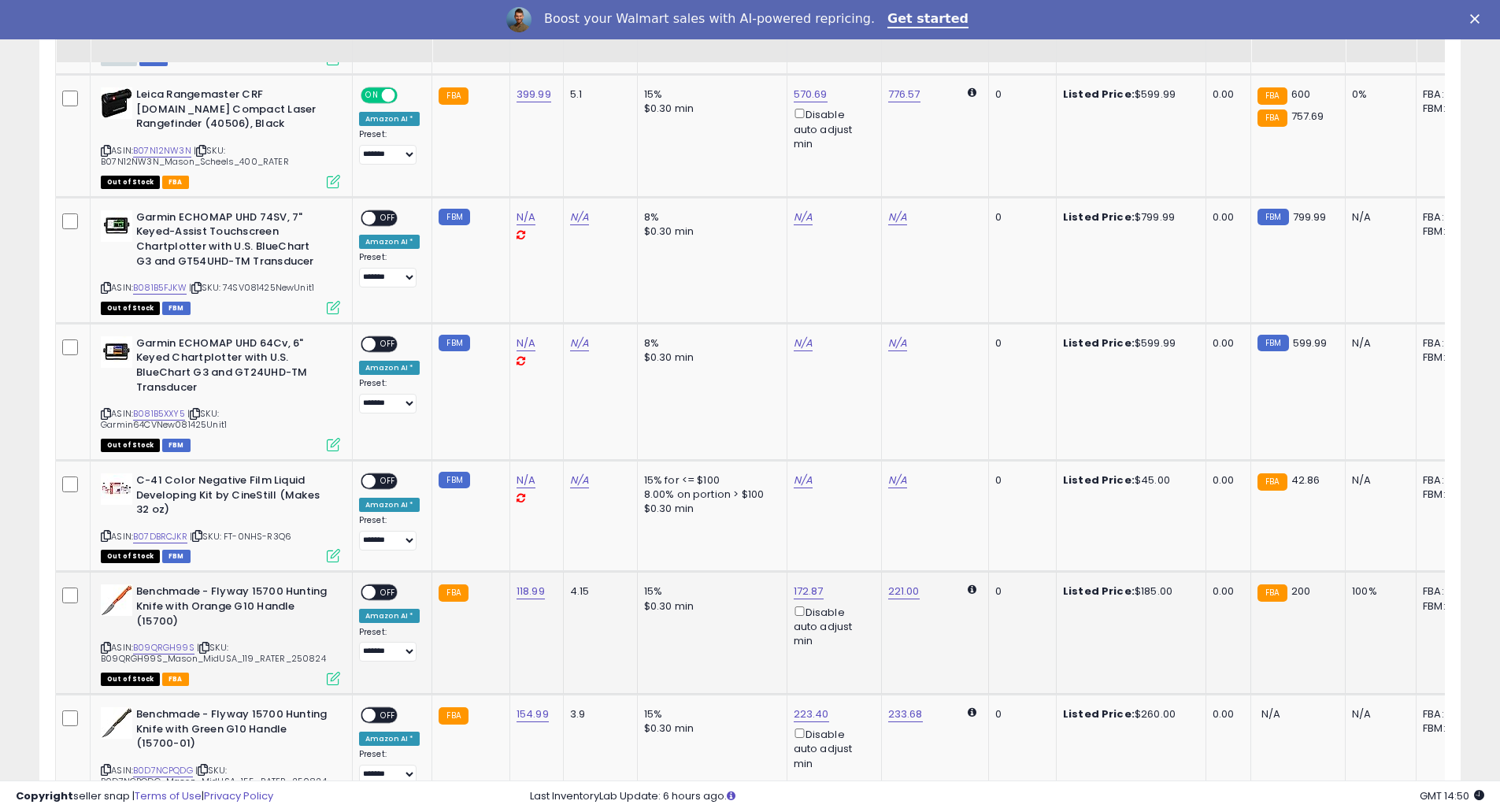
click at [376, 585] on span "OFF" at bounding box center [388, 592] width 25 height 14
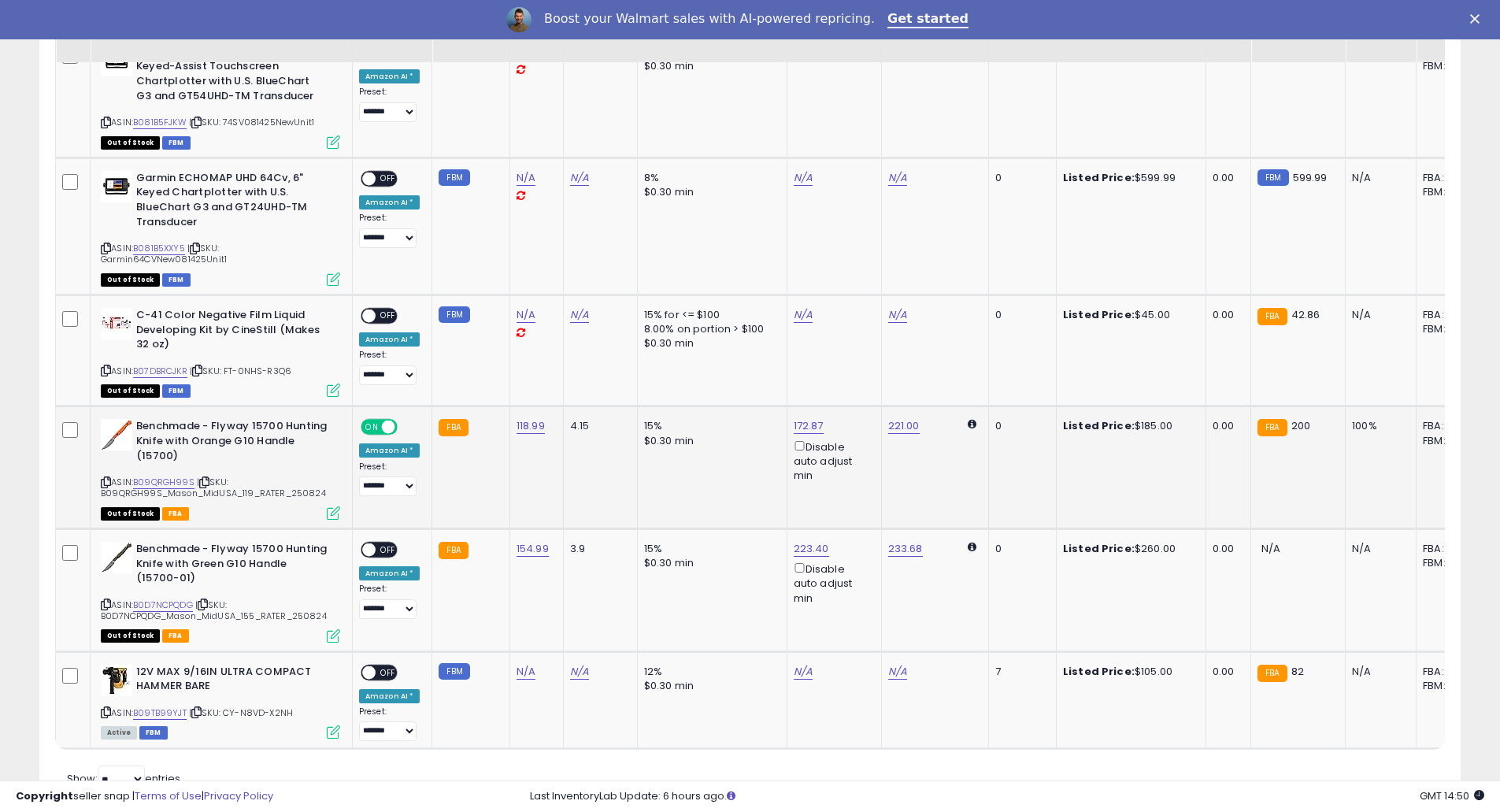
scroll to position [2061, 0]
click at [379, 542] on span "OFF" at bounding box center [388, 549] width 25 height 14
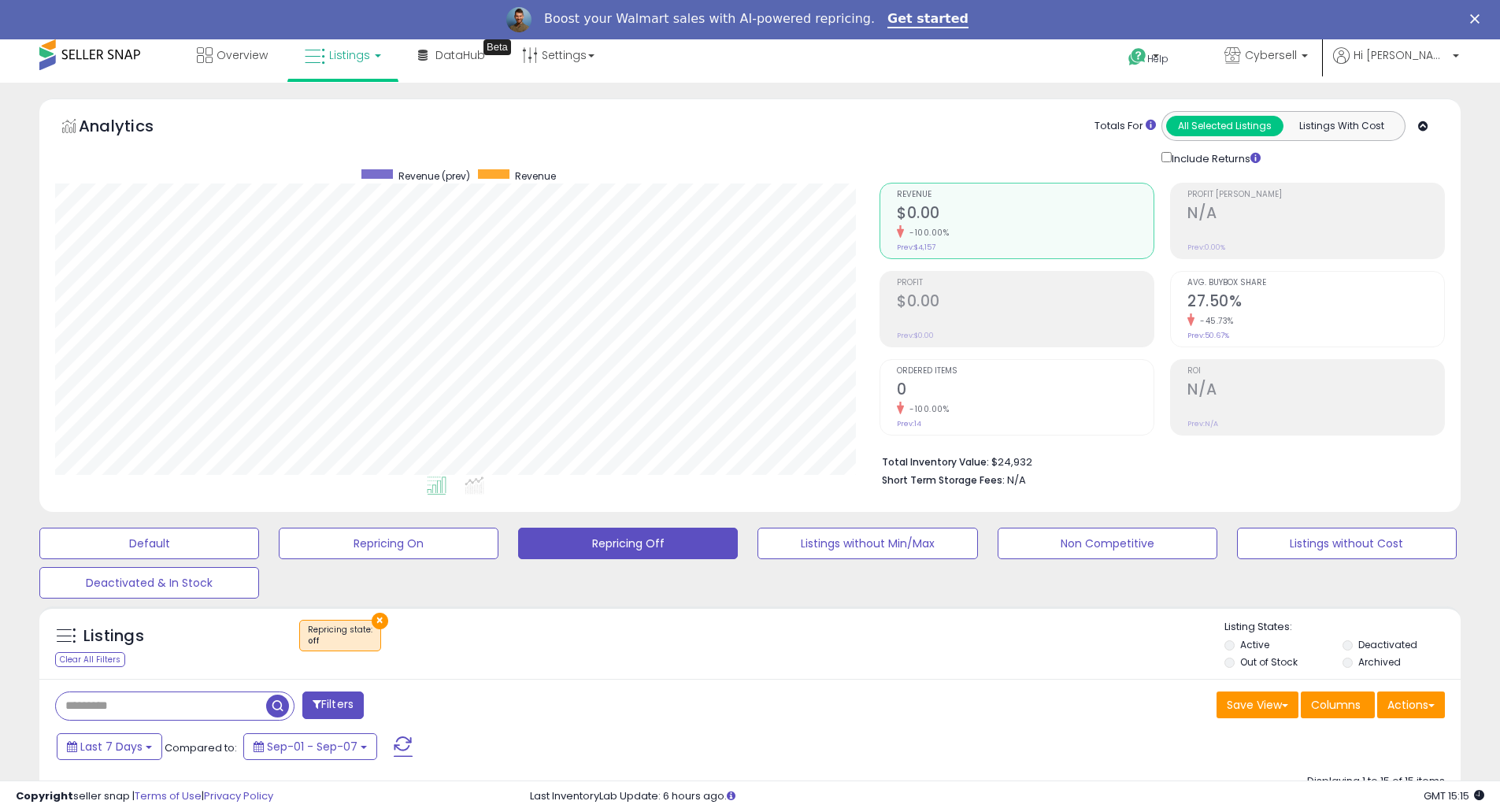
scroll to position [0, 0]
